Goal: Task Accomplishment & Management: Complete application form

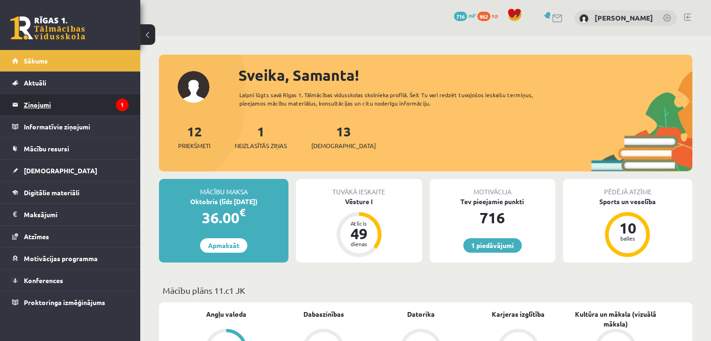
click at [83, 104] on legend "Ziņojumi 1" at bounding box center [76, 105] width 105 height 22
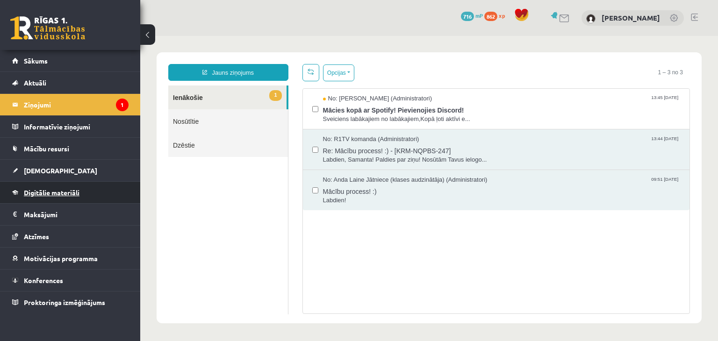
click at [49, 196] on link "Digitālie materiāli" at bounding box center [70, 193] width 116 height 22
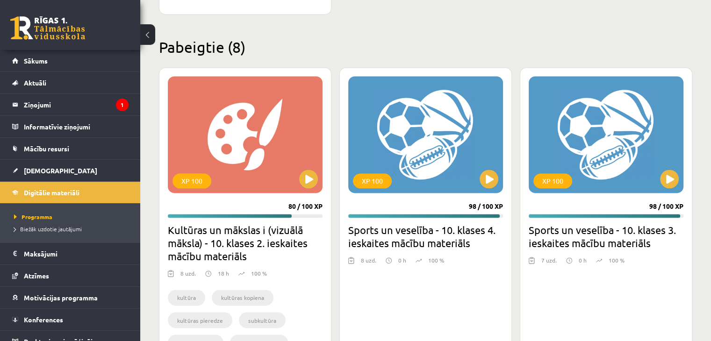
scroll to position [1459, 0]
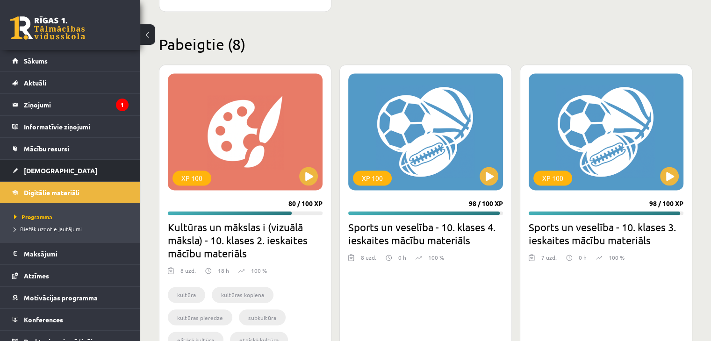
click at [55, 167] on link "[DEMOGRAPHIC_DATA]" at bounding box center [70, 171] width 116 height 22
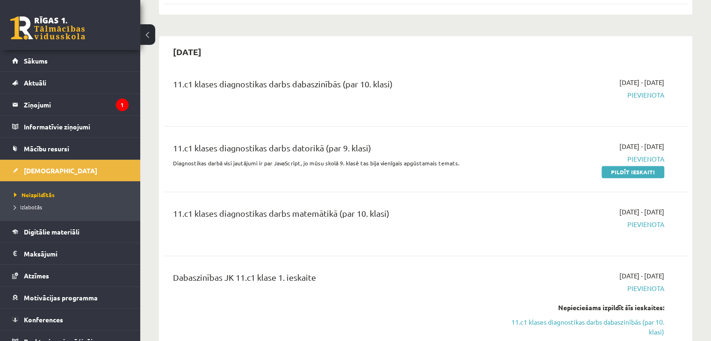
scroll to position [1177, 0]
click at [621, 169] on link "Pildīt ieskaiti" at bounding box center [633, 172] width 63 height 12
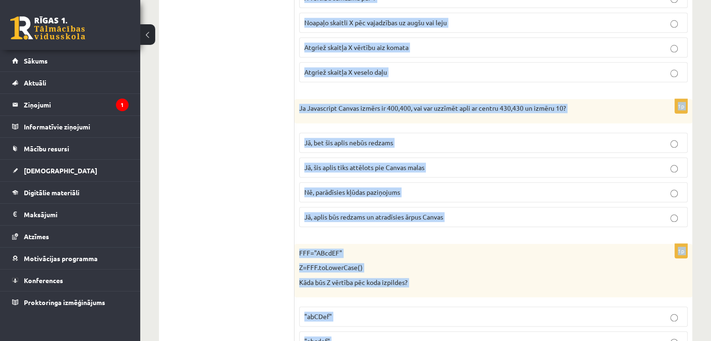
scroll to position [1199, 0]
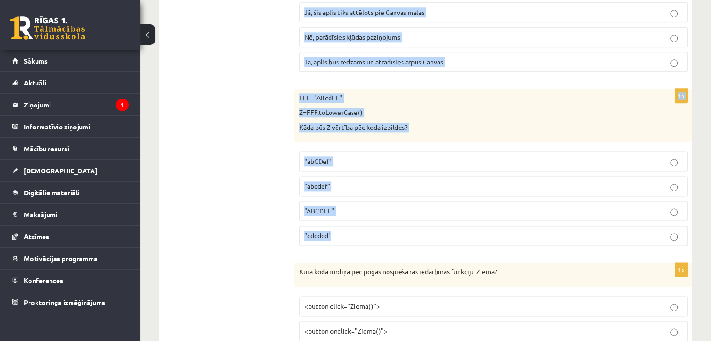
drag, startPoint x: 303, startPoint y: 94, endPoint x: 438, endPoint y: 240, distance: 199.6
copy form "o šajā koda rindiņā izsaka C vērtība? ctx.drawImage(A, B, C); Attēla adrese int…"
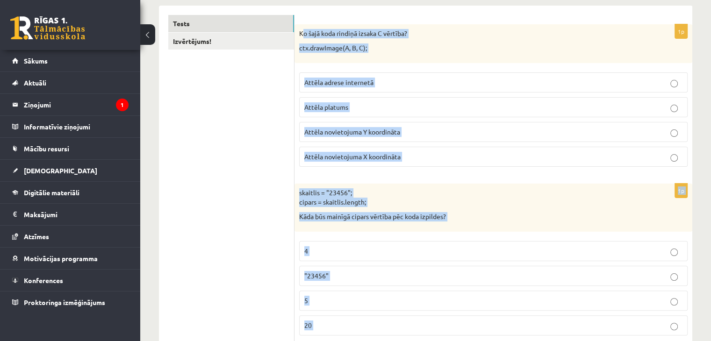
scroll to position [168, 0]
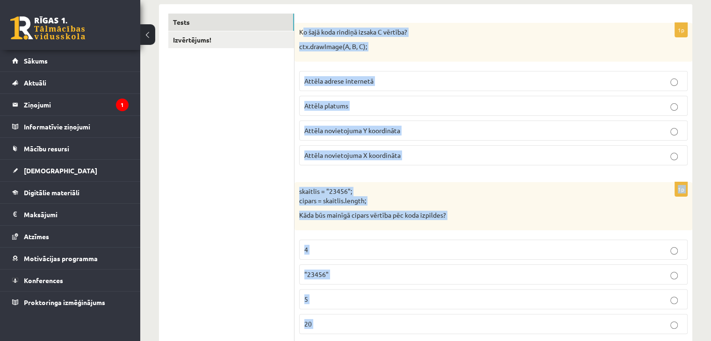
click at [361, 129] on span "Attēla novietojuma Y koordināta" at bounding box center [352, 130] width 96 height 8
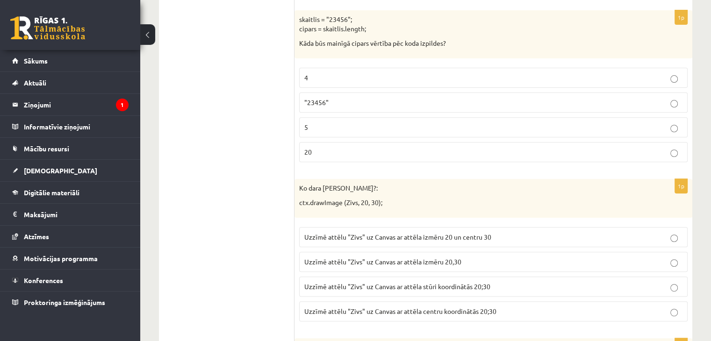
scroll to position [311, 0]
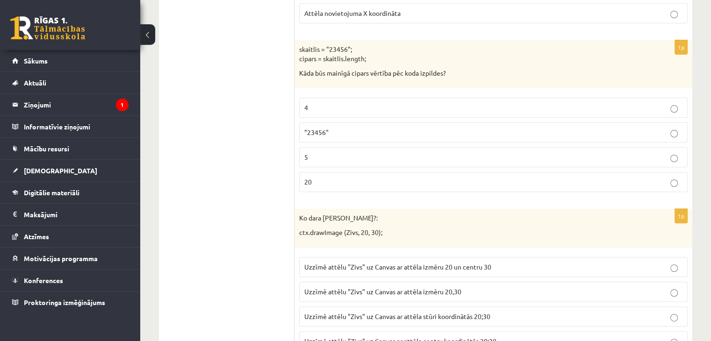
click at [333, 154] on p "5" at bounding box center [493, 157] width 378 height 10
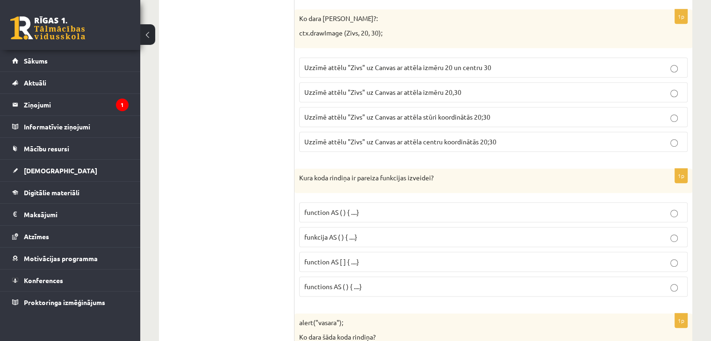
scroll to position [479, 0]
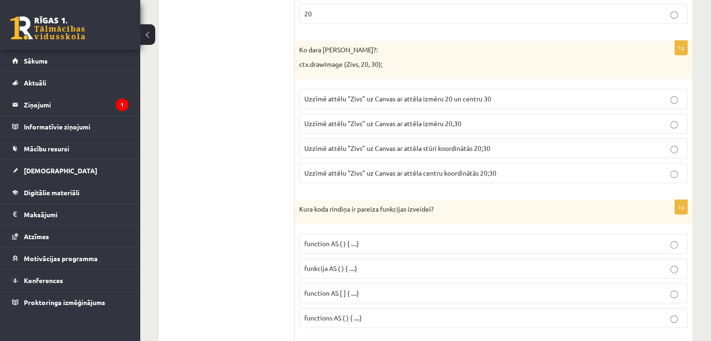
click at [447, 145] on span "Uzzīmē attēlu "Zivs" uz Canvas ar attēla stūri koordinātās 20;30" at bounding box center [397, 148] width 186 height 8
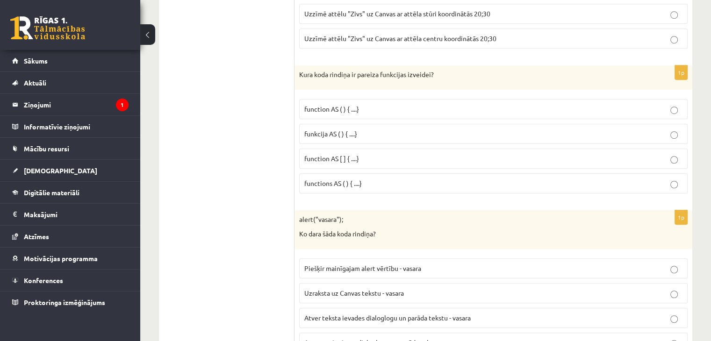
scroll to position [614, 0]
click at [337, 149] on label "function AS [ ] { ....}" at bounding box center [493, 158] width 389 height 20
click at [344, 104] on span "function AS ( ) { ....}" at bounding box center [331, 108] width 55 height 8
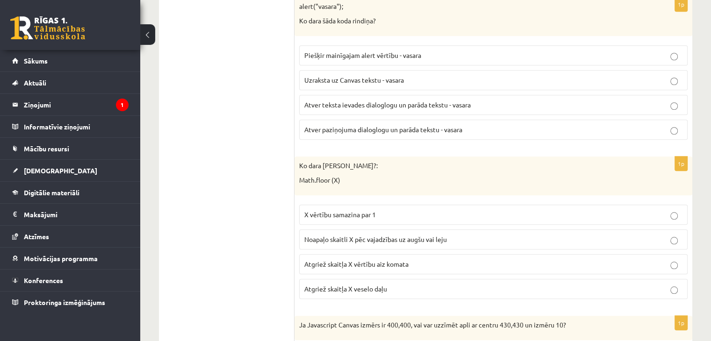
click at [336, 236] on span "Noapaļo skaitli X pēc vajadzības uz augšu vai leju" at bounding box center [375, 239] width 143 height 8
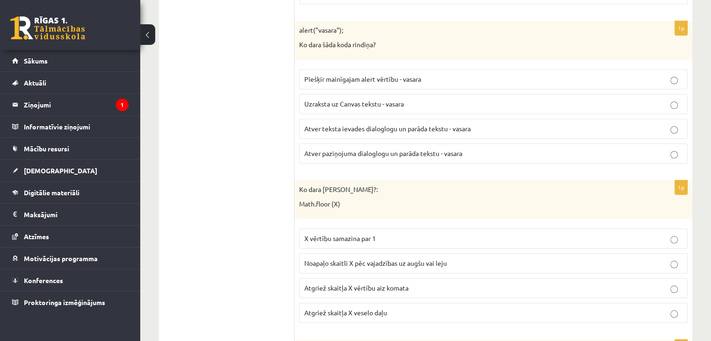
scroll to position [803, 0]
click at [362, 154] on p "Atver paziņojuma dialoglogu un parāda tekstu - vasara" at bounding box center [493, 154] width 378 height 10
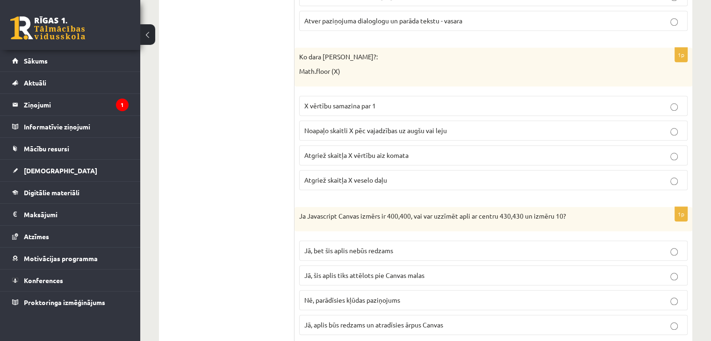
scroll to position [984, 0]
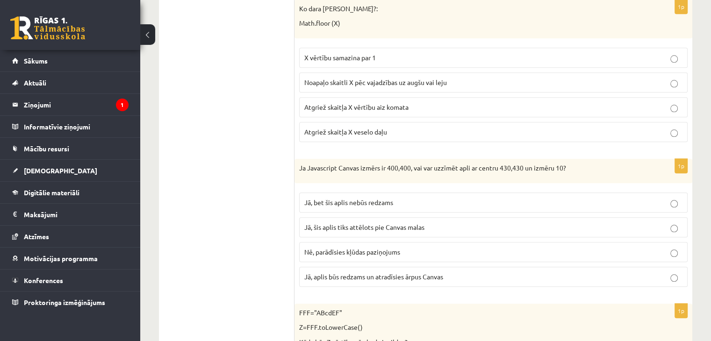
click at [377, 127] on p "Atgriež skaitļa X veselo daļu" at bounding box center [493, 132] width 378 height 10
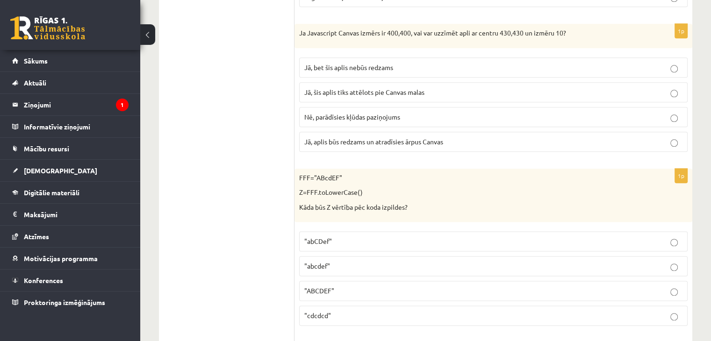
scroll to position [1121, 0]
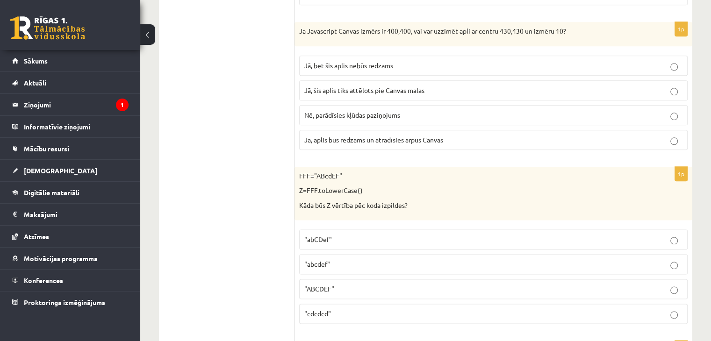
click at [350, 62] on span "Jā, bet šis aplis nebūs redzams" at bounding box center [348, 65] width 89 height 8
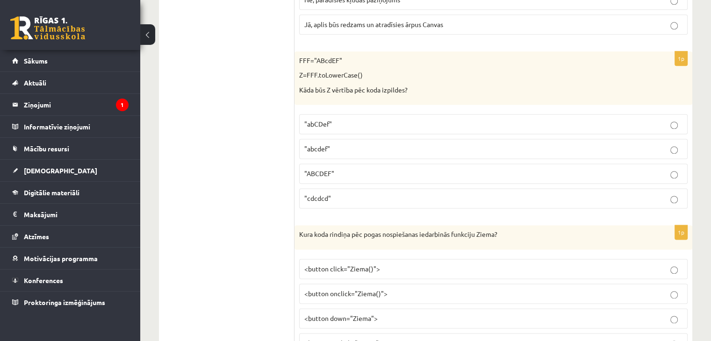
scroll to position [1237, 0]
click at [316, 144] on span ""abcdef"" at bounding box center [317, 148] width 26 height 8
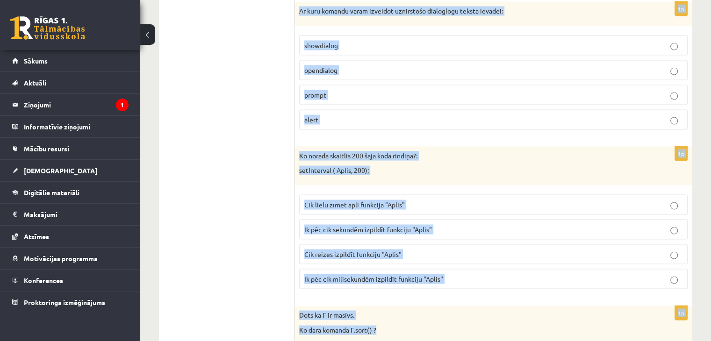
scroll to position [1919, 0]
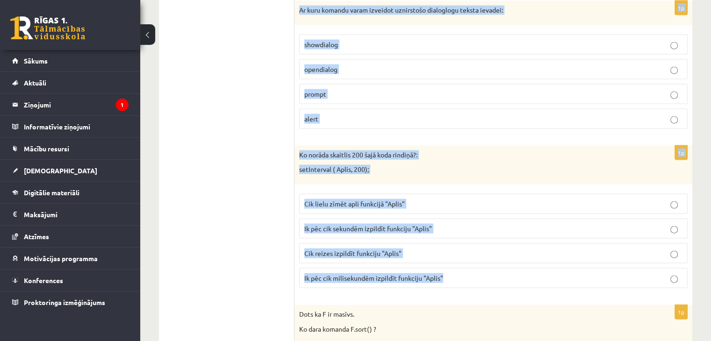
drag, startPoint x: 299, startPoint y: 40, endPoint x: 460, endPoint y: 272, distance: 282.3
copy form "Kura koda rindiņa pēc pogas nospiešanas iedarbinās funkciju Ziema? <button clic…"
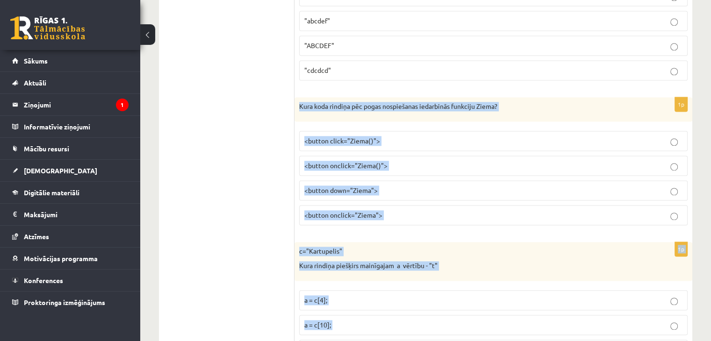
scroll to position [1355, 0]
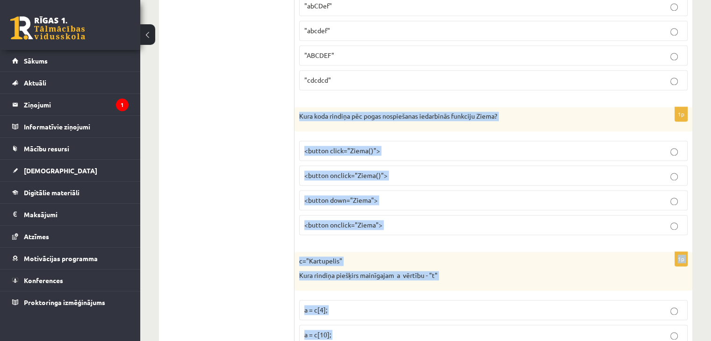
click at [339, 173] on p "<button onclick="Ziema()">" at bounding box center [493, 176] width 378 height 10
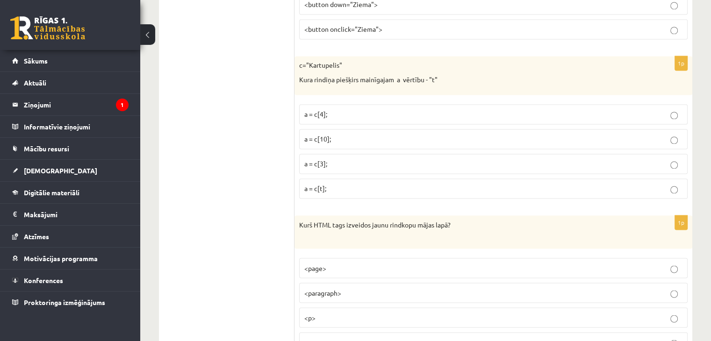
scroll to position [1555, 0]
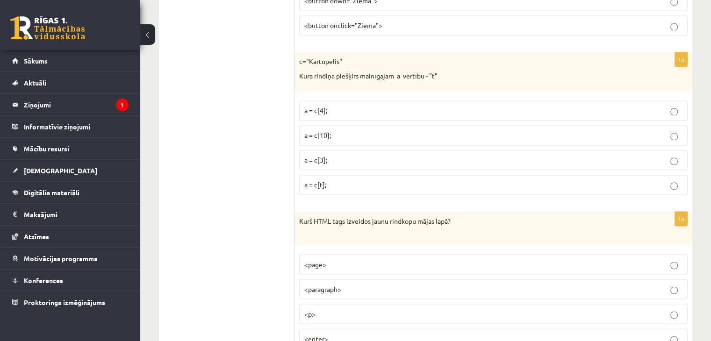
click at [320, 156] on span "a = c[3];" at bounding box center [315, 160] width 23 height 8
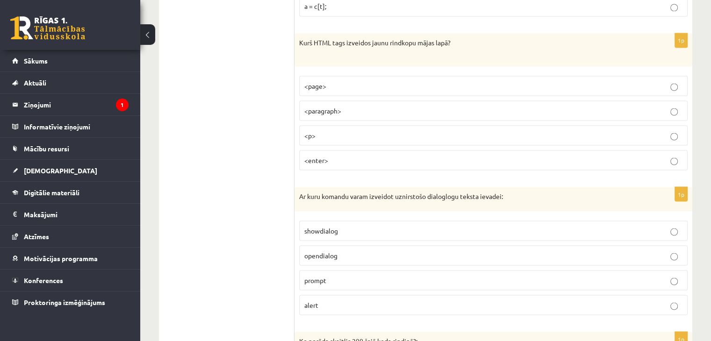
scroll to position [1744, 0]
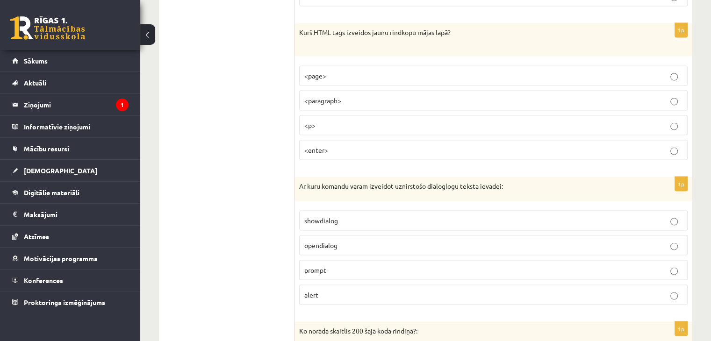
click at [364, 120] on p "<p>" at bounding box center [493, 125] width 378 height 10
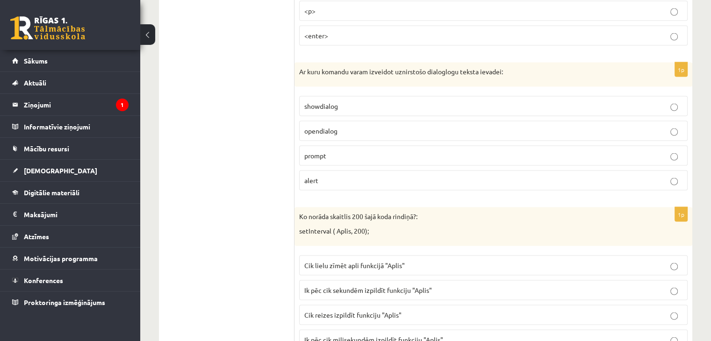
scroll to position [1860, 0]
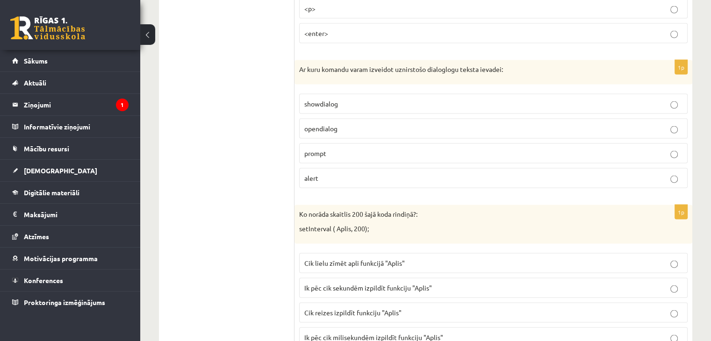
click at [314, 149] on span "prompt" at bounding box center [315, 153] width 22 height 8
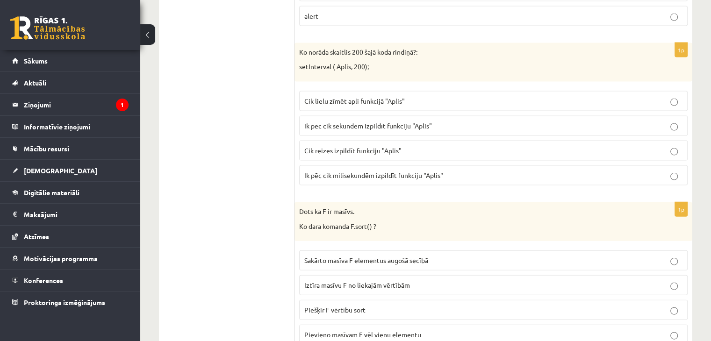
scroll to position [2024, 0]
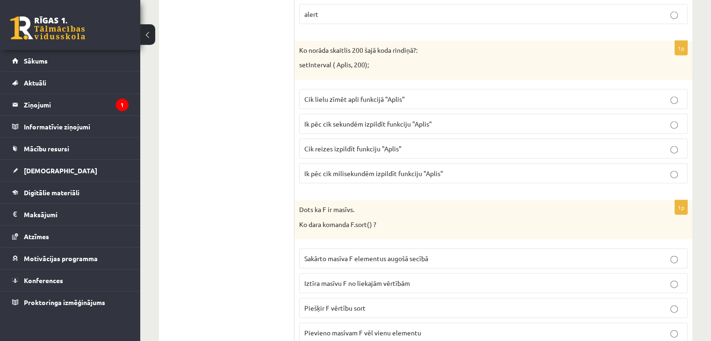
click at [385, 172] on label "Ik pēc cik milisekundēm izpildīt funkciju "Aplis"" at bounding box center [493, 174] width 389 height 20
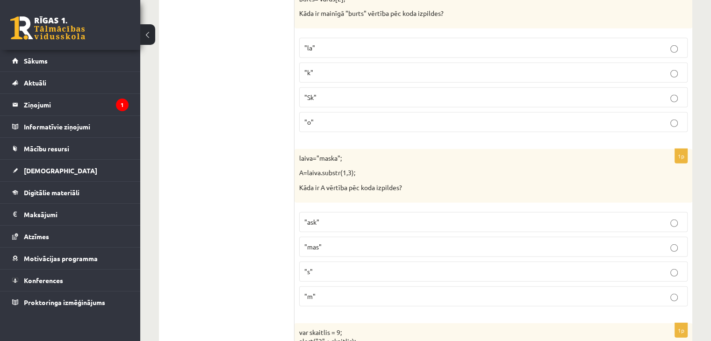
scroll to position [2589, 0]
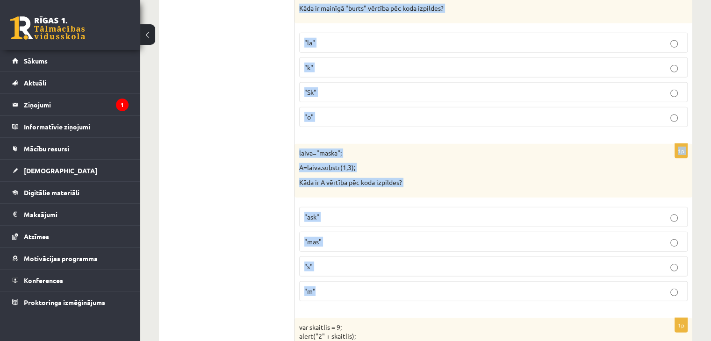
drag, startPoint x: 300, startPoint y: 49, endPoint x: 403, endPoint y: 285, distance: 257.2
click at [403, 285] on form "1p Ko šajā koda rindiņā izsaka C vērtība? ctx.drawImage(A, B, C); Attēla adrese…" at bounding box center [493, 30] width 379 height 4874
copy form "Dots ka F ir masīvs. Ko dara komanda F.sort() ? Sakārto masīva F elementus augo…"
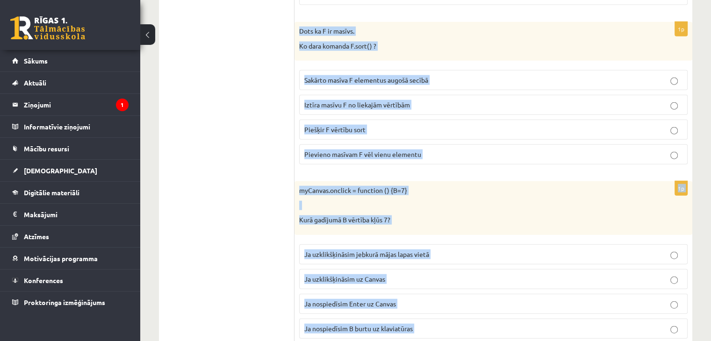
scroll to position [2206, 0]
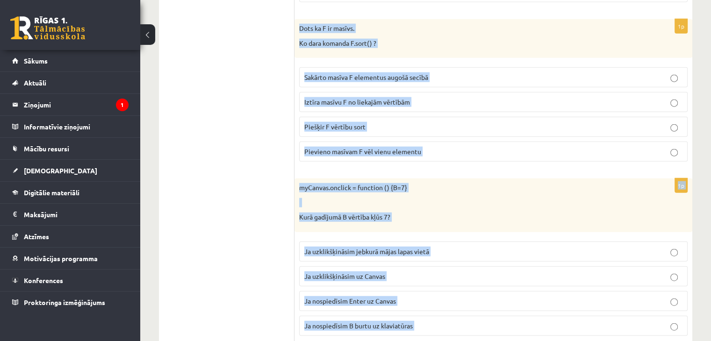
click at [384, 147] on span "Pievieno masīvam F vēl vienu elementu" at bounding box center [362, 151] width 117 height 8
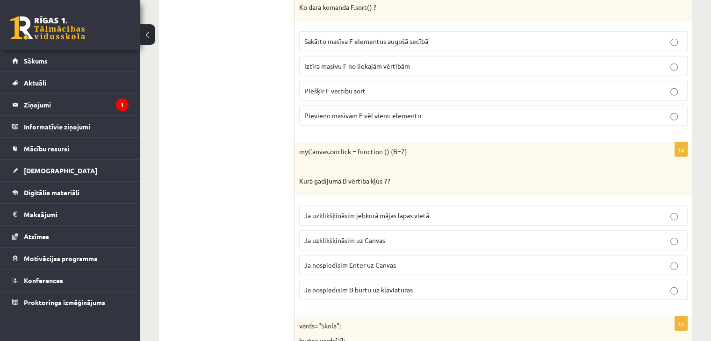
scroll to position [2242, 0]
click at [408, 31] on label "Sakārto masīva F elementus augošā secībā" at bounding box center [493, 41] width 389 height 20
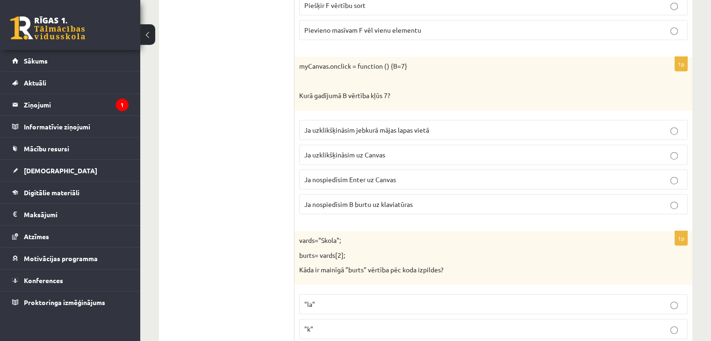
scroll to position [2328, 0]
click at [381, 150] on span "Ja uzklikšķināsim uz Canvas" at bounding box center [344, 154] width 81 height 8
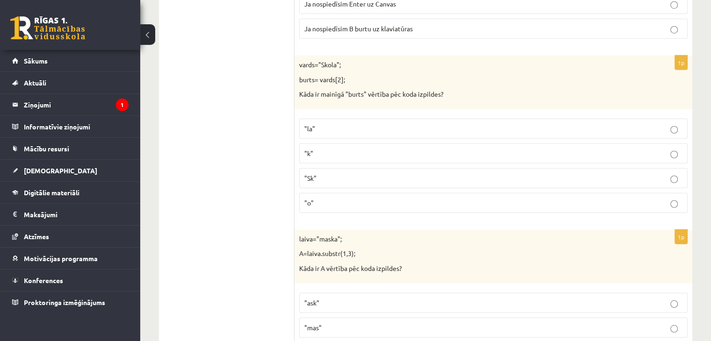
scroll to position [2507, 0]
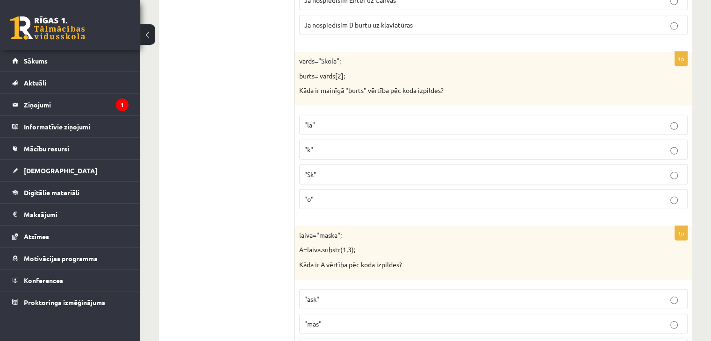
click at [326, 189] on label ""o"" at bounding box center [493, 199] width 389 height 20
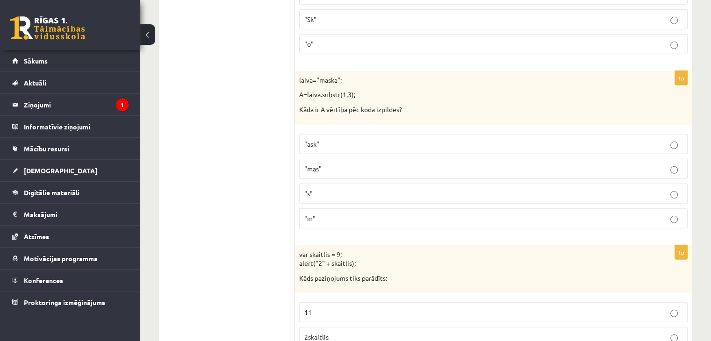
scroll to position [2663, 0]
click at [350, 134] on label ""ask"" at bounding box center [493, 144] width 389 height 20
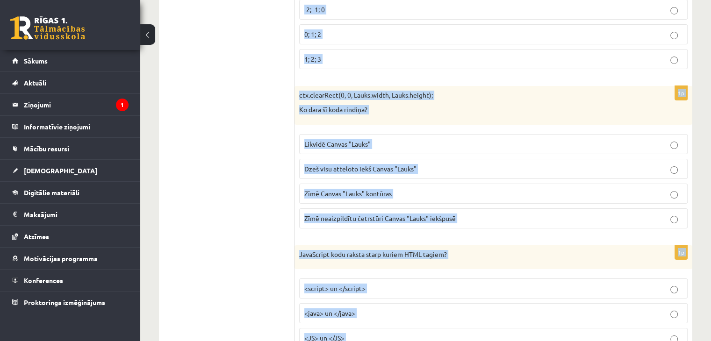
scroll to position [3477, 0]
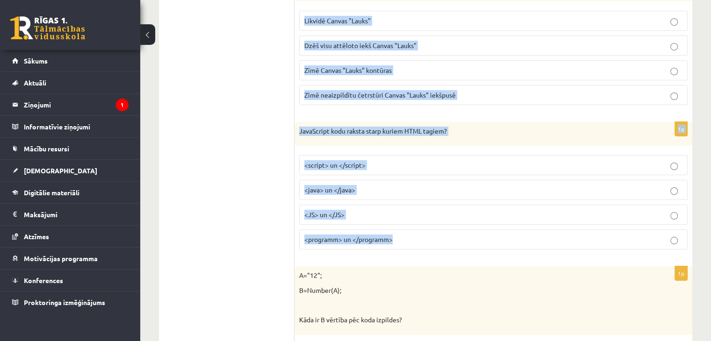
drag, startPoint x: 299, startPoint y: 37, endPoint x: 430, endPoint y: 227, distance: 230.4
copy form "var skaitlis = 9; alert("2" + skaitlis); Kāds paziņojums tiks parādīts: 11 2ska…"
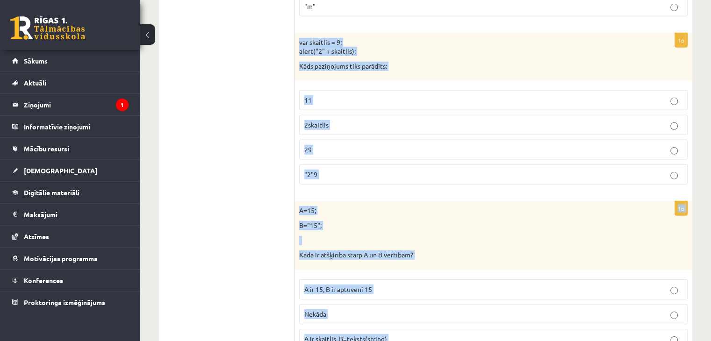
scroll to position [2913, 0]
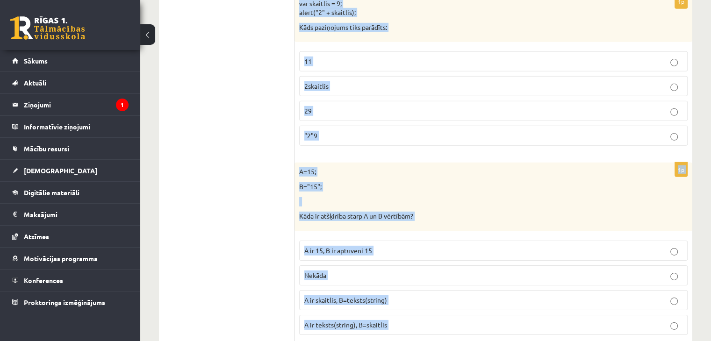
click at [380, 106] on p "29" at bounding box center [493, 111] width 378 height 10
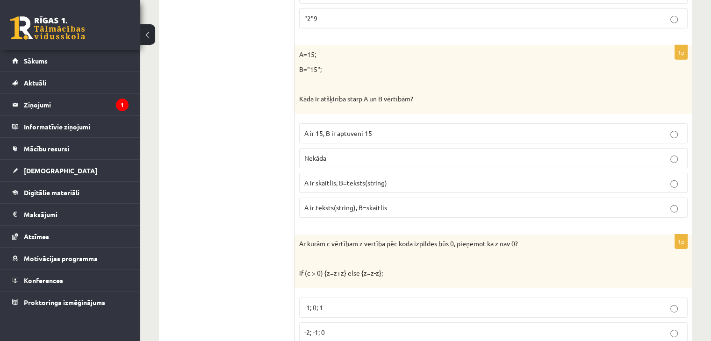
scroll to position [3031, 0]
click at [361, 178] on p "A ir skaitlis, B=teksts(string)" at bounding box center [493, 183] width 378 height 10
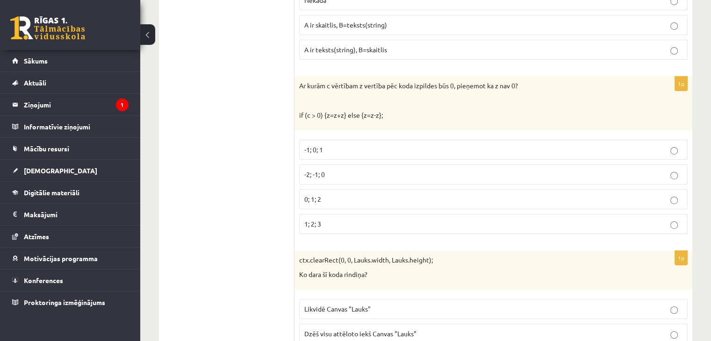
scroll to position [3189, 0]
click at [317, 145] on span "-1; 0; 1" at bounding box center [313, 149] width 19 height 8
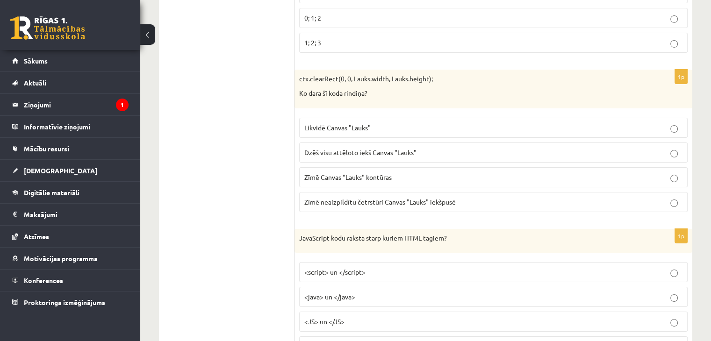
scroll to position [3371, 0]
click at [371, 147] on p "Dzēš visu attēloto iekš Canvas "Lauks"" at bounding box center [493, 152] width 378 height 10
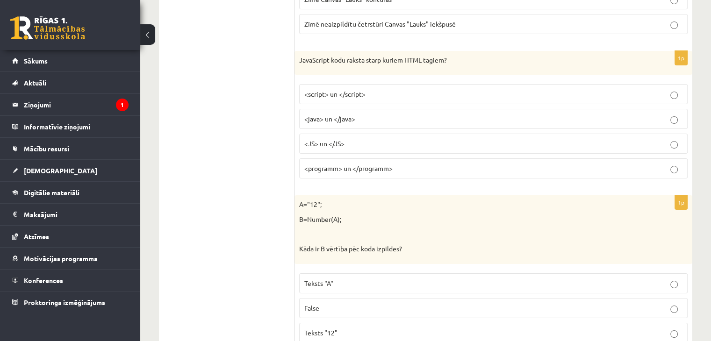
scroll to position [3549, 0]
click at [330, 89] on span "<script> un </script>" at bounding box center [334, 93] width 61 height 8
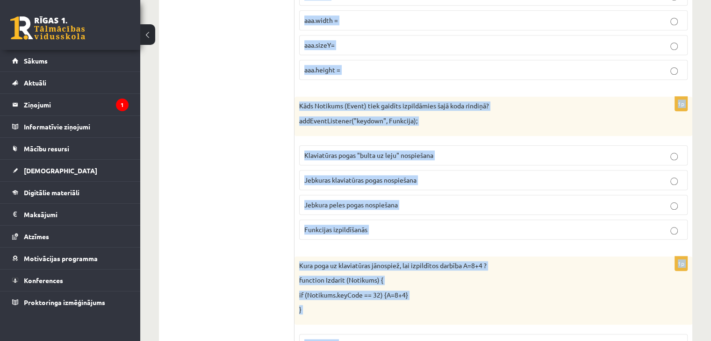
scroll to position [4510, 0]
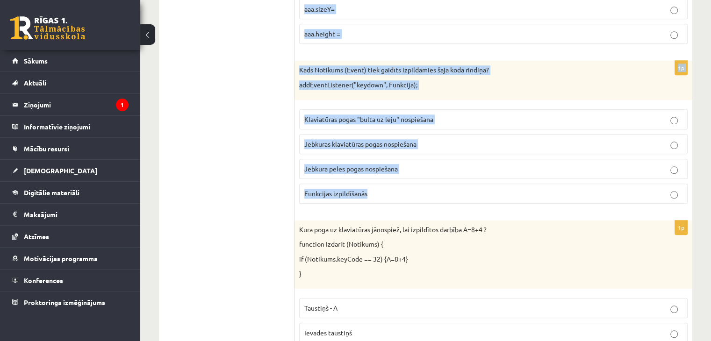
drag, startPoint x: 297, startPoint y: 114, endPoint x: 389, endPoint y: 177, distance: 111.2
copy form "A="12"; B=Number(A); Kāda ir B vērtība pēc koda izpildes? Teksts "A" False Teks…"
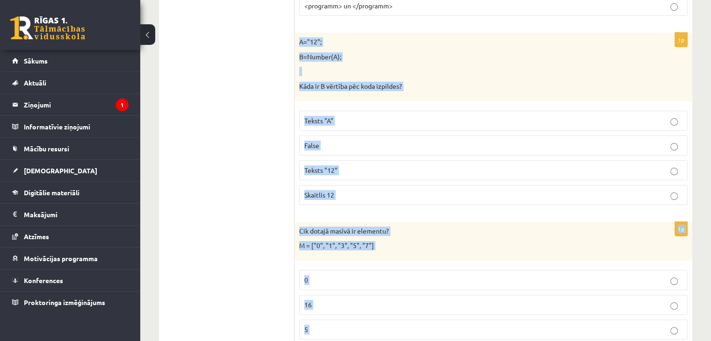
scroll to position [3722, 0]
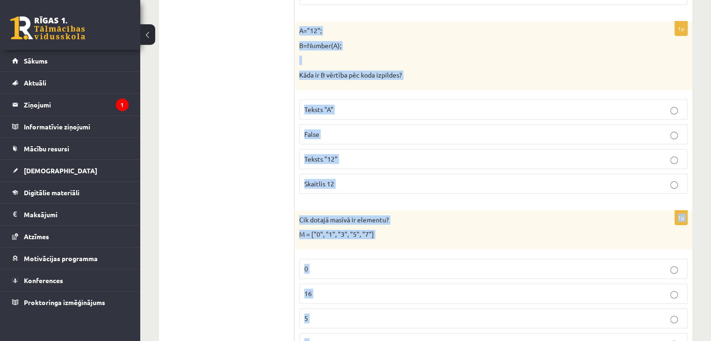
click at [322, 180] on span "Skaitlis 12" at bounding box center [319, 184] width 30 height 8
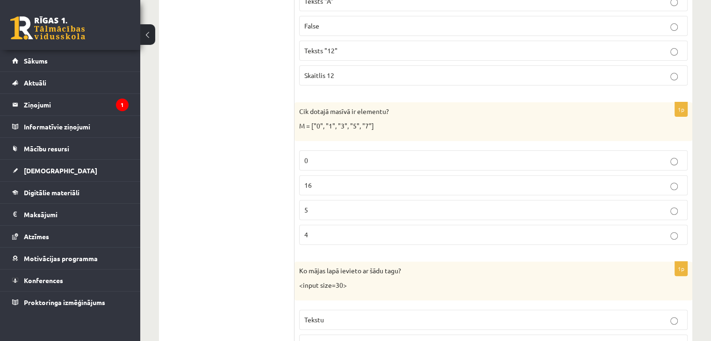
scroll to position [3831, 0]
click at [309, 200] on label "5" at bounding box center [493, 210] width 389 height 20
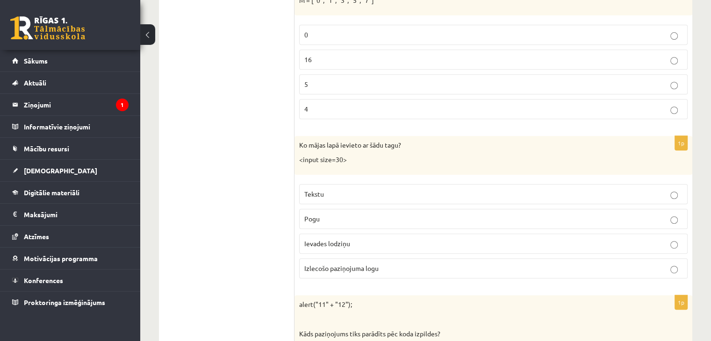
scroll to position [3964, 0]
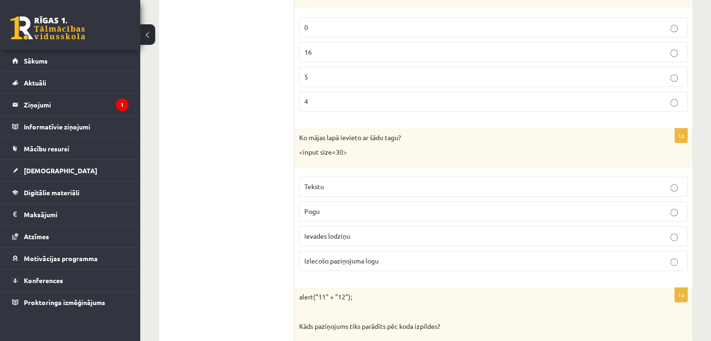
click at [329, 232] on span "Ievades lodziņu" at bounding box center [327, 236] width 46 height 8
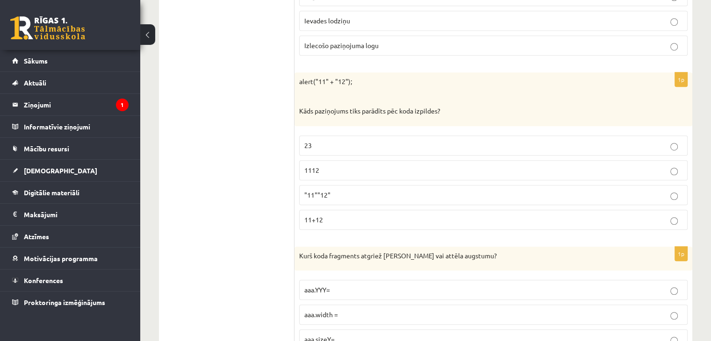
scroll to position [4194, 0]
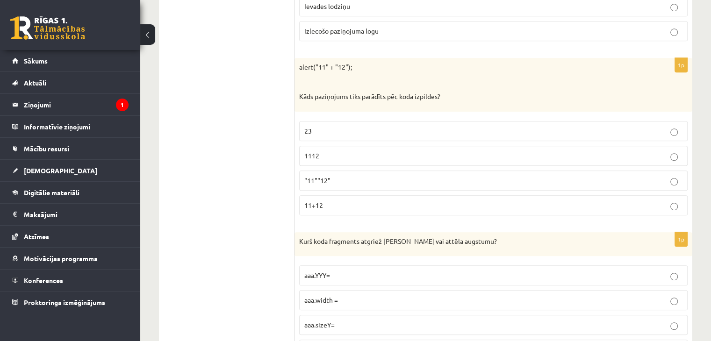
click at [324, 151] on p "1112" at bounding box center [493, 156] width 378 height 10
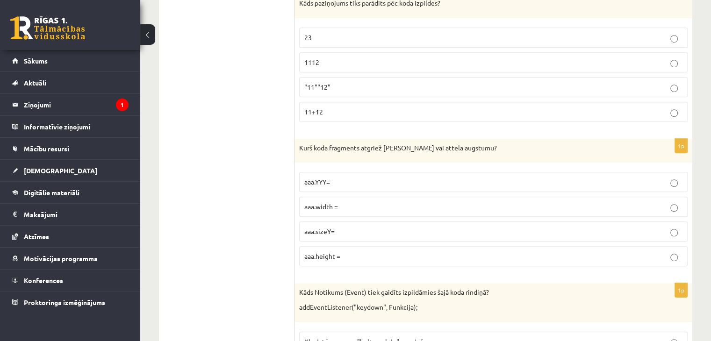
scroll to position [4290, 0]
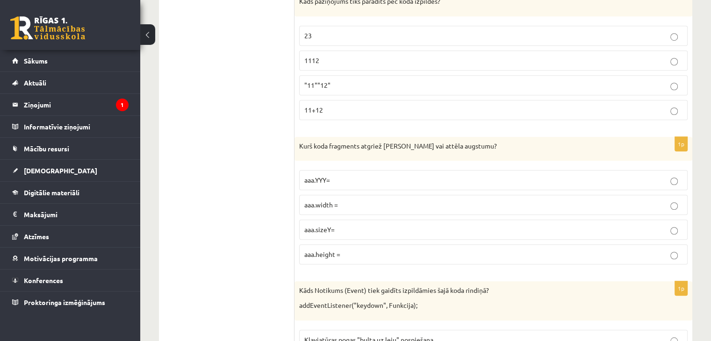
click at [337, 245] on label "aaa.height =" at bounding box center [493, 255] width 389 height 20
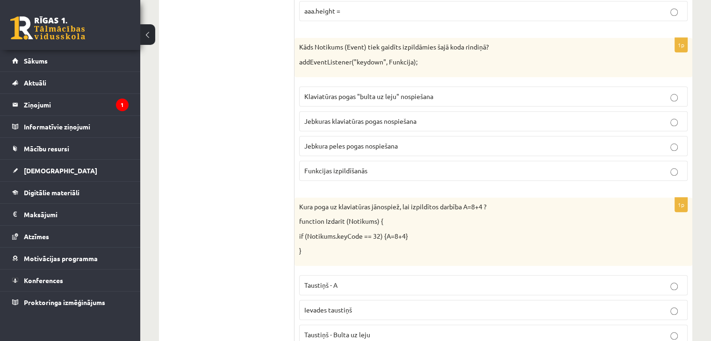
scroll to position [4534, 0]
click at [365, 116] on span "Jebkuras klaviatūras pogas nospiešana" at bounding box center [360, 120] width 112 height 8
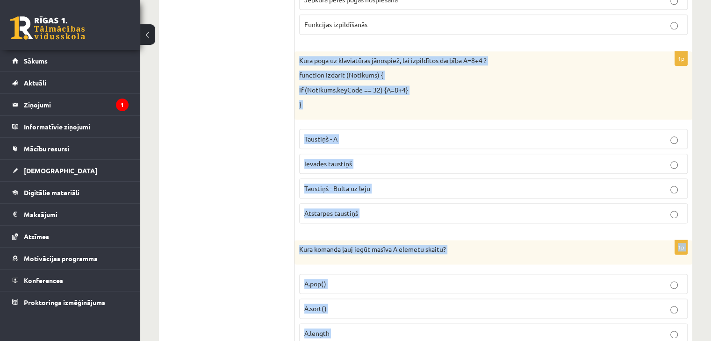
scroll to position [4720, 0]
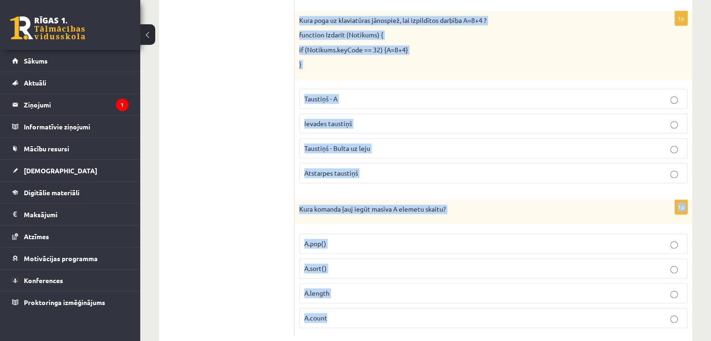
drag, startPoint x: 300, startPoint y: 65, endPoint x: 391, endPoint y: 292, distance: 244.7
copy form "Kura poga uz klaviatūras jānospiež, lai izpildītos darbība A=8+4 ? function Izd…"
click at [344, 169] on span "Atstarpes taustiņš" at bounding box center [331, 173] width 54 height 8
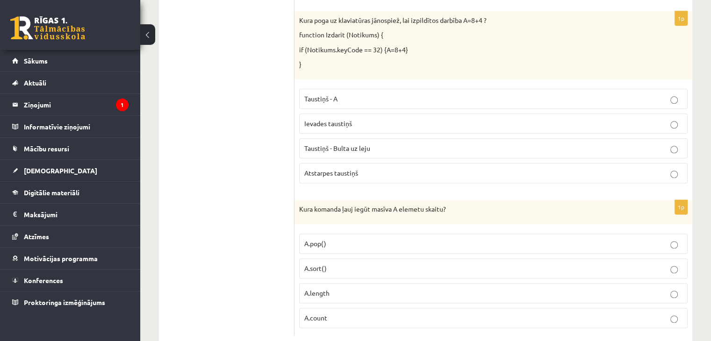
click at [330, 289] on p "A.length" at bounding box center [493, 294] width 378 height 10
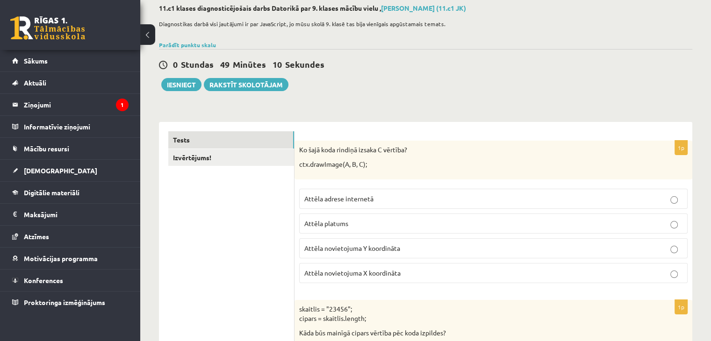
scroll to position [52, 0]
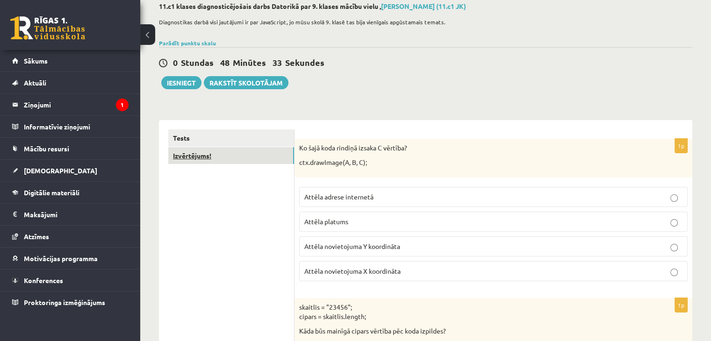
click at [187, 159] on link "Izvērtējums!" at bounding box center [231, 155] width 126 height 17
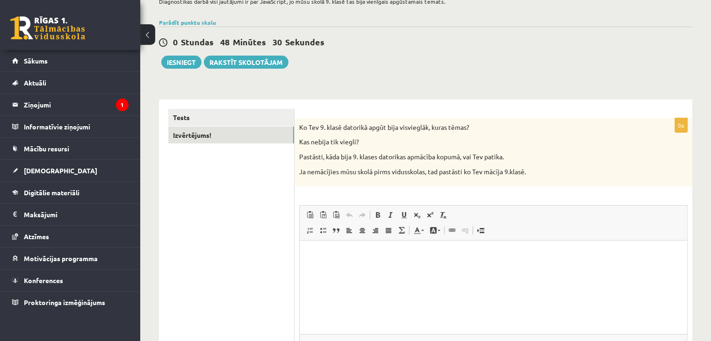
scroll to position [78, 0]
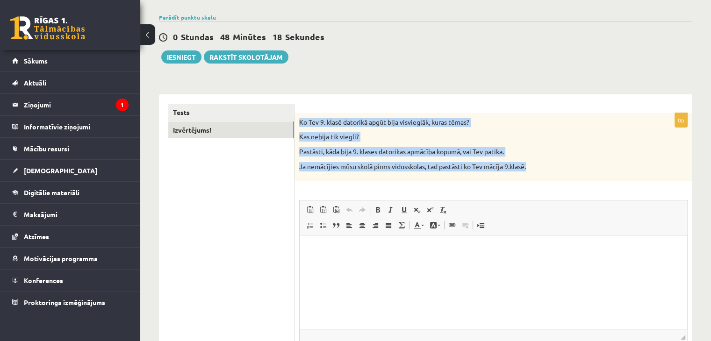
drag, startPoint x: 299, startPoint y: 122, endPoint x: 543, endPoint y: 171, distance: 248.9
click at [543, 171] on div "Ko Tev 9. klasē datorikā apgūt bija visvieglāk, kuras tēmas? Kas nebija tik vie…" at bounding box center [494, 147] width 398 height 68
copy div "Ko Tev 9. klasē datorikā apgūt bija visvieglāk, kuras tēmas? Kas nebija tik vie…"
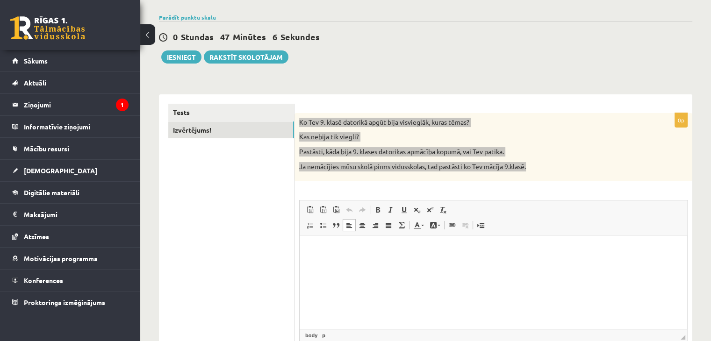
click at [340, 264] on html at bounding box center [494, 250] width 388 height 29
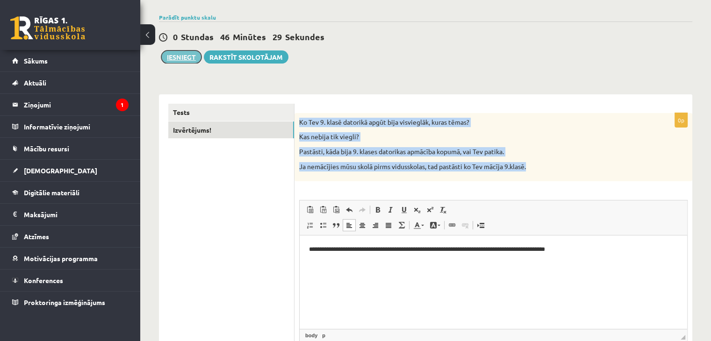
click at [185, 53] on button "Iesniegt" at bounding box center [181, 57] width 40 height 13
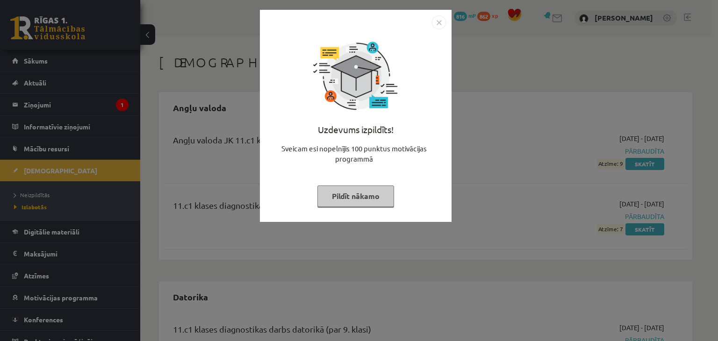
click at [365, 196] on button "Pildīt nākamo" at bounding box center [356, 197] width 77 height 22
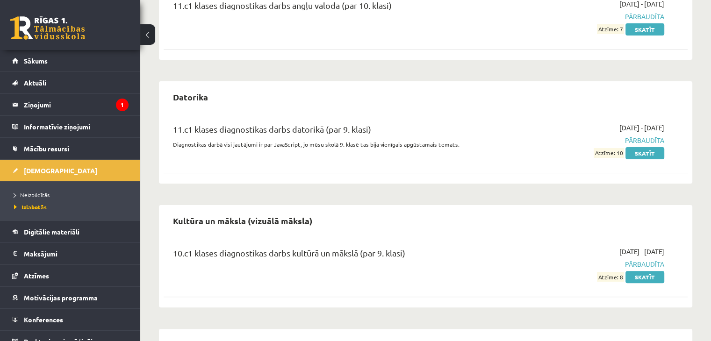
scroll to position [201, 0]
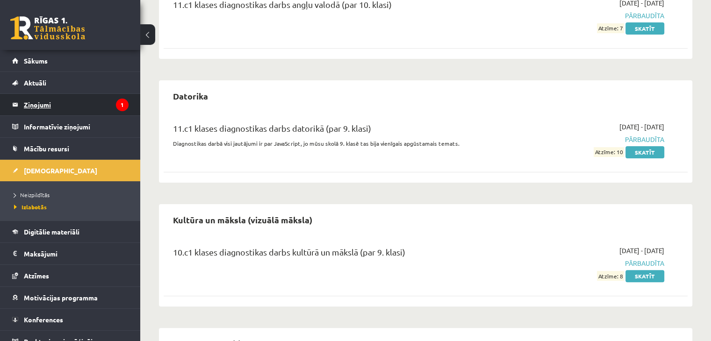
click at [99, 107] on legend "Ziņojumi 1" at bounding box center [76, 105] width 105 height 22
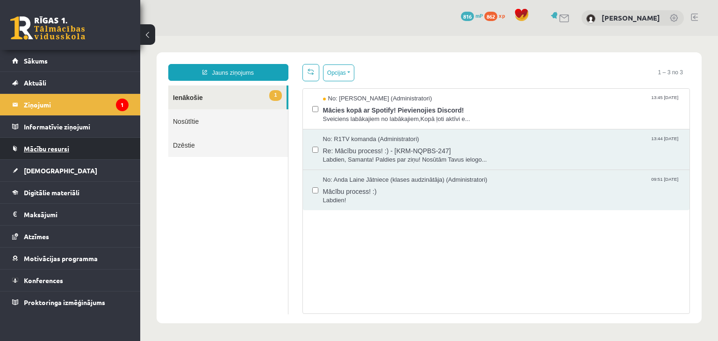
click at [50, 150] on span "Mācību resursi" at bounding box center [46, 149] width 45 height 8
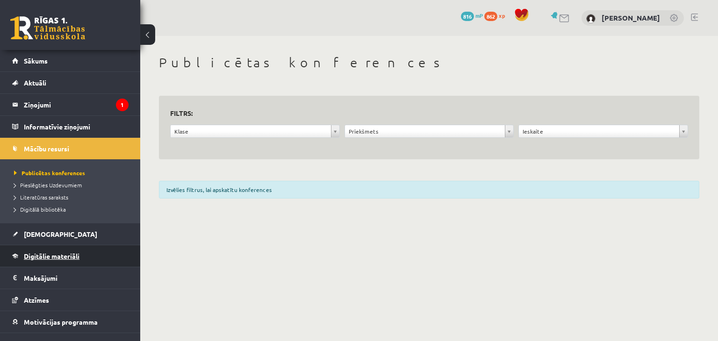
click at [48, 255] on span "Digitālie materiāli" at bounding box center [52, 256] width 56 height 8
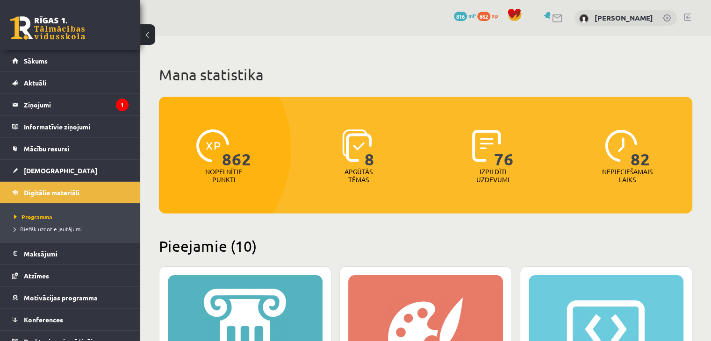
click at [462, 17] on span "816" at bounding box center [460, 16] width 13 height 9
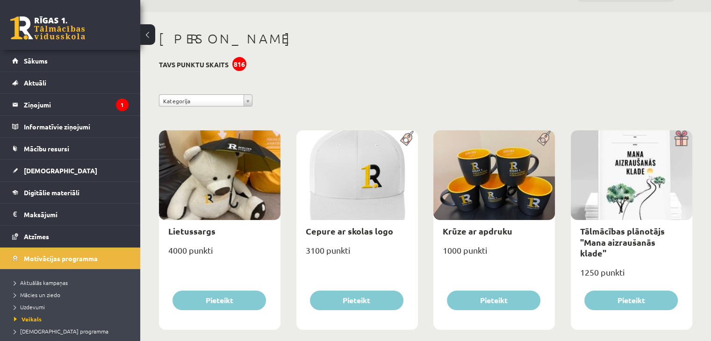
scroll to position [23, 0]
click at [49, 193] on span "Digitālie materiāli" at bounding box center [52, 192] width 56 height 8
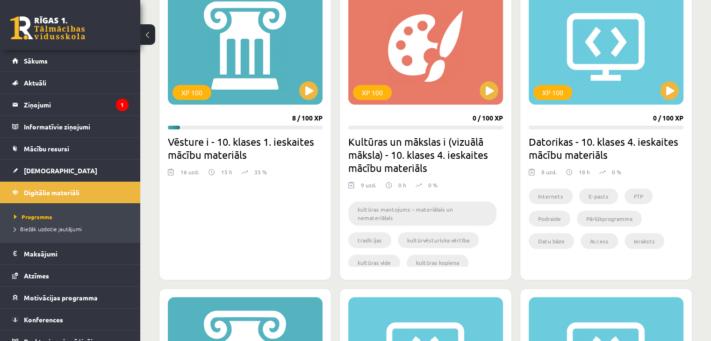
scroll to position [287, 0]
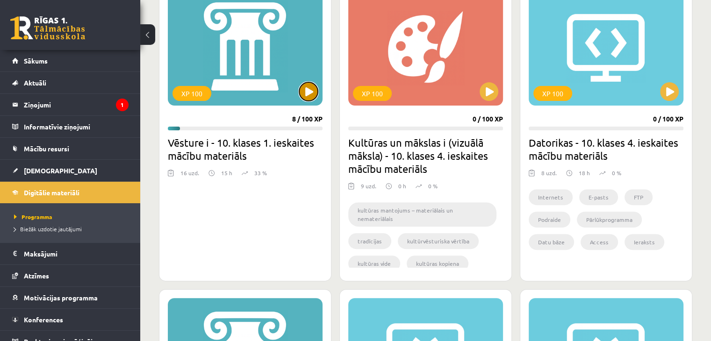
click at [308, 93] on button at bounding box center [308, 91] width 19 height 19
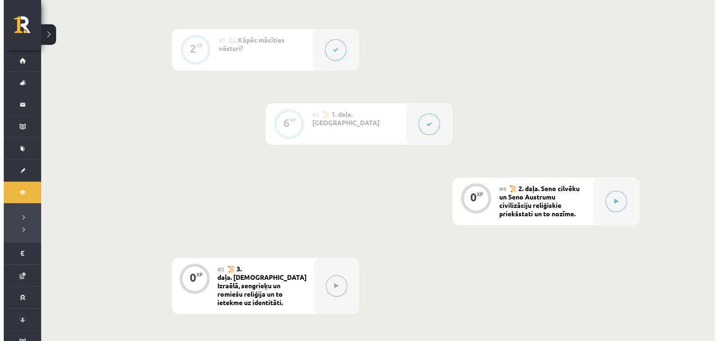
scroll to position [316, 0]
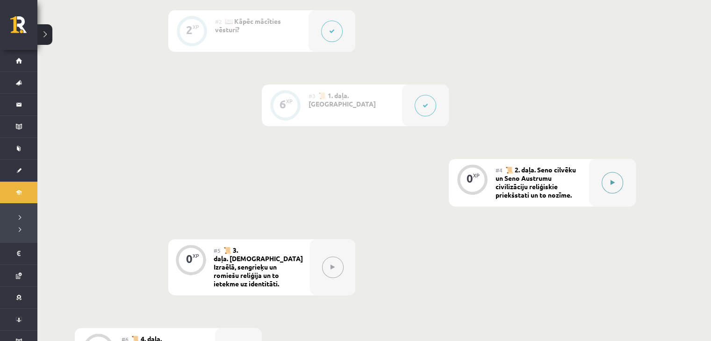
click at [606, 182] on button at bounding box center [613, 183] width 22 height 22
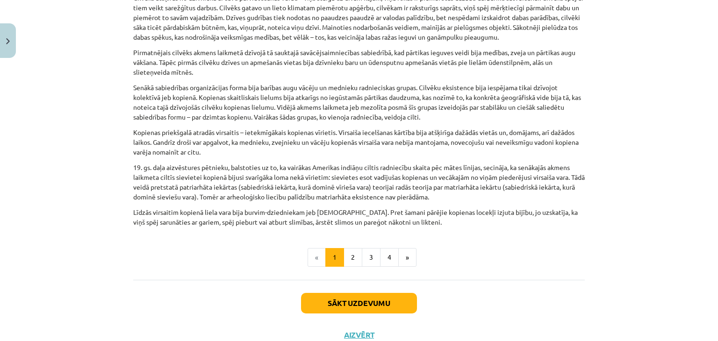
scroll to position [471, 0]
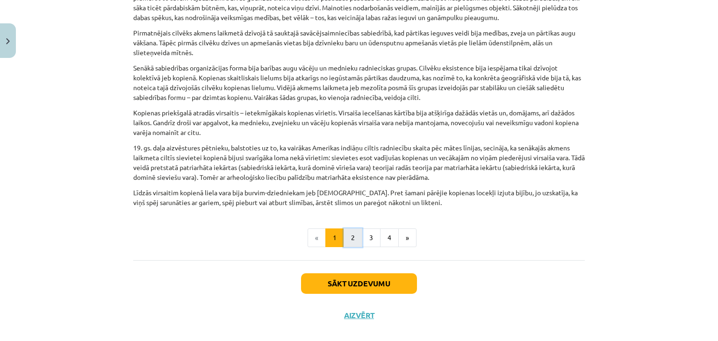
click at [345, 229] on button "2" at bounding box center [353, 238] width 19 height 19
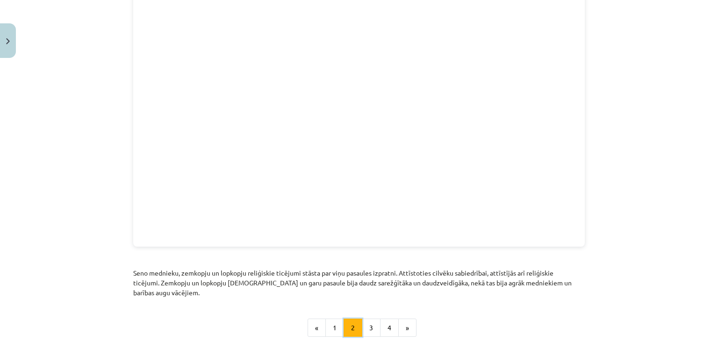
scroll to position [1072, 0]
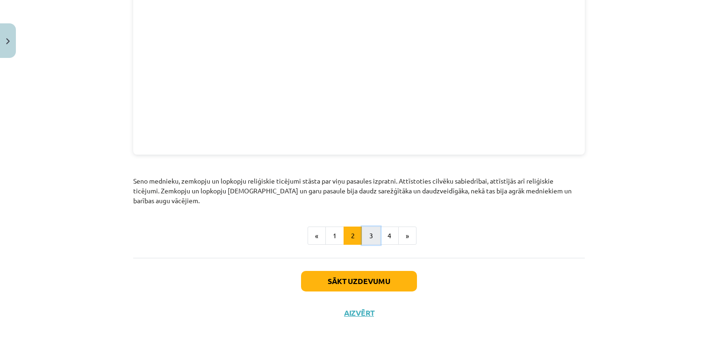
click at [369, 227] on button "3" at bounding box center [371, 236] width 19 height 19
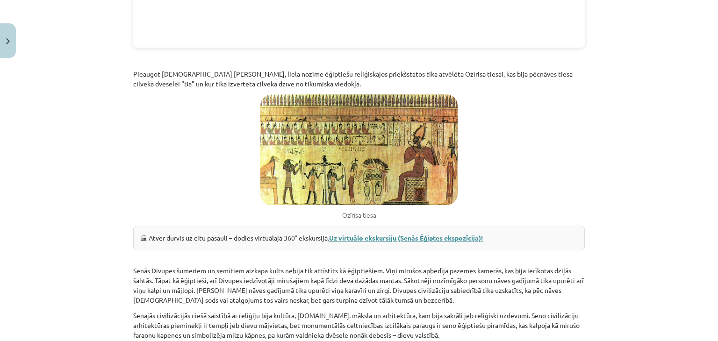
scroll to position [1214, 0]
click at [385, 233] on link "Uz virtuālo ekskursiju (Senās Ēģiptes ekspozīcija)!" at bounding box center [406, 237] width 154 height 8
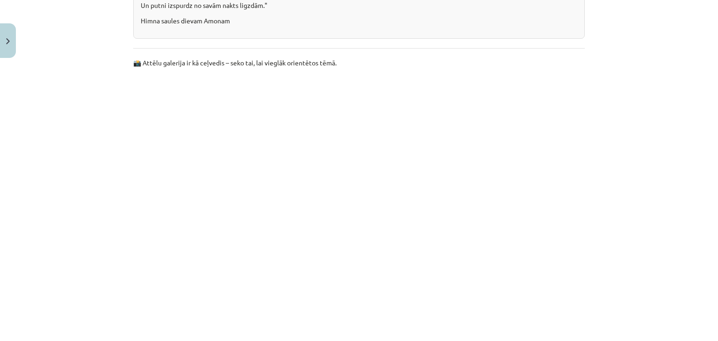
scroll to position [2168, 0]
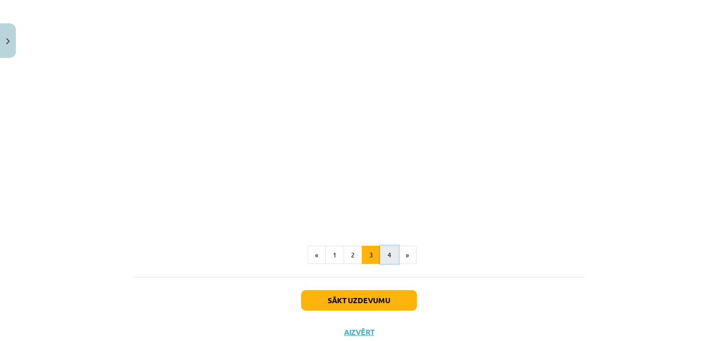
click at [385, 246] on button "4" at bounding box center [389, 255] width 19 height 19
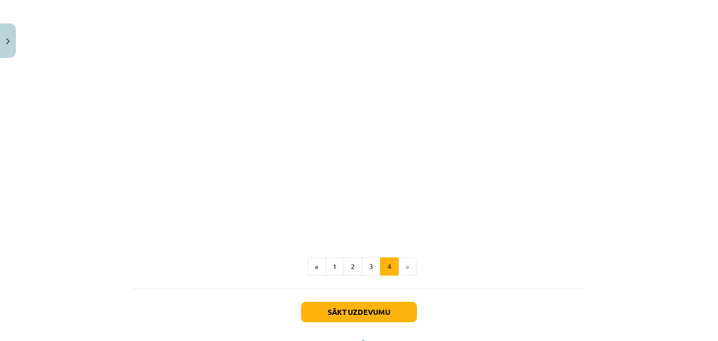
scroll to position [628, 0]
click at [357, 311] on button "Sākt uzdevumu" at bounding box center [359, 311] width 116 height 21
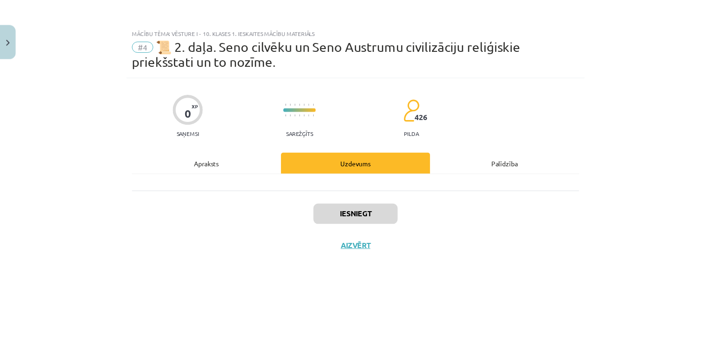
scroll to position [0, 0]
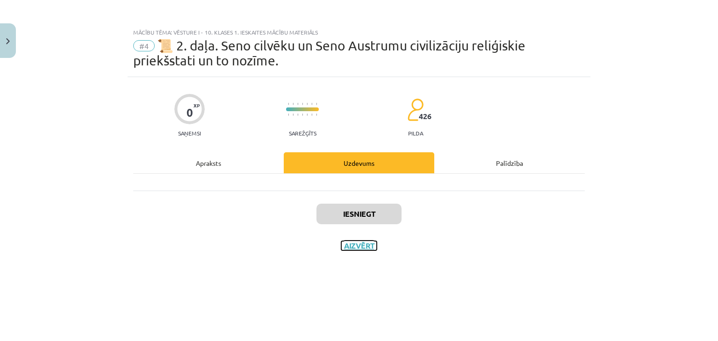
click at [357, 241] on button "Aizvērt" at bounding box center [359, 245] width 36 height 9
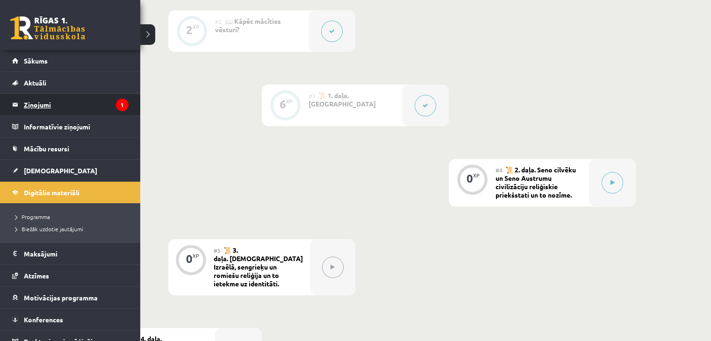
click at [73, 109] on legend "Ziņojumi 1" at bounding box center [76, 105] width 105 height 22
